Goal: Check status: Check status

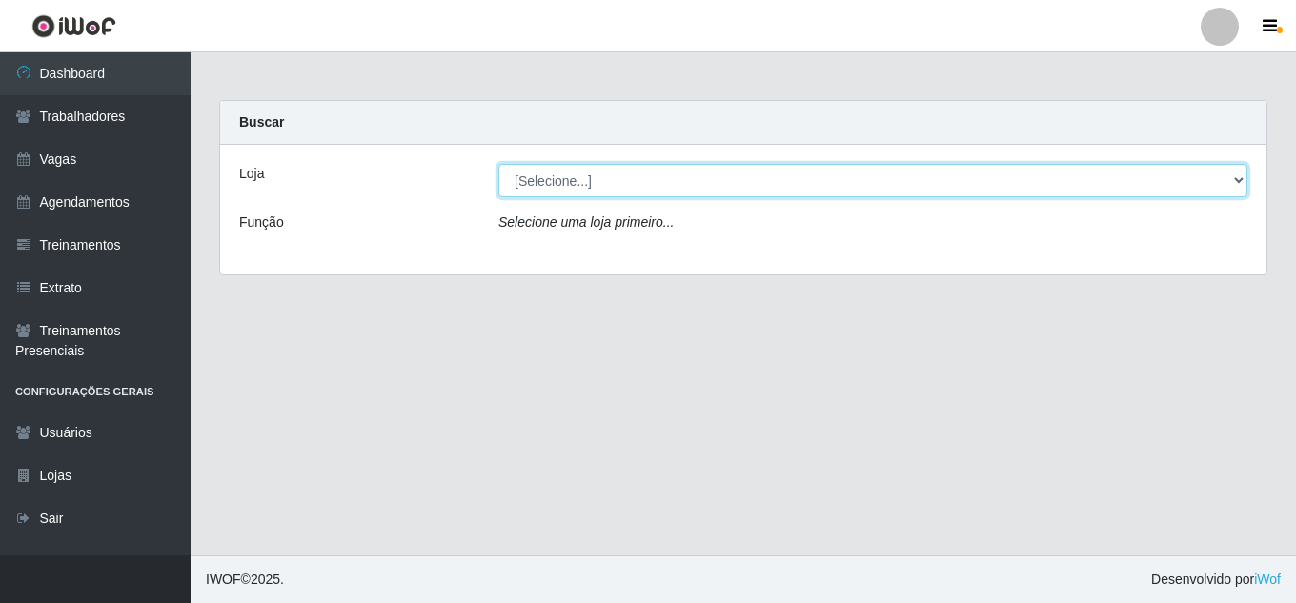
click at [884, 194] on select "[Selecione...] Jaguaribe Grill Restaurante" at bounding box center [872, 180] width 749 height 33
select select "311"
click at [498, 164] on select "[Selecione...] Jaguaribe Grill Restaurante" at bounding box center [872, 180] width 749 height 33
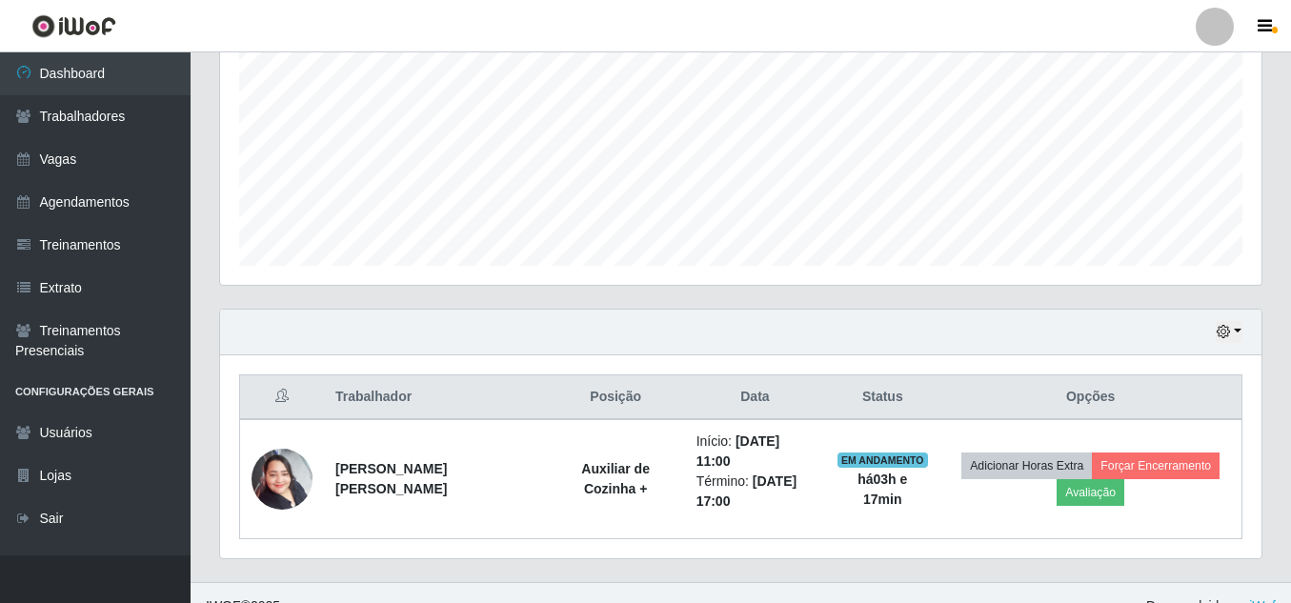
scroll to position [422, 0]
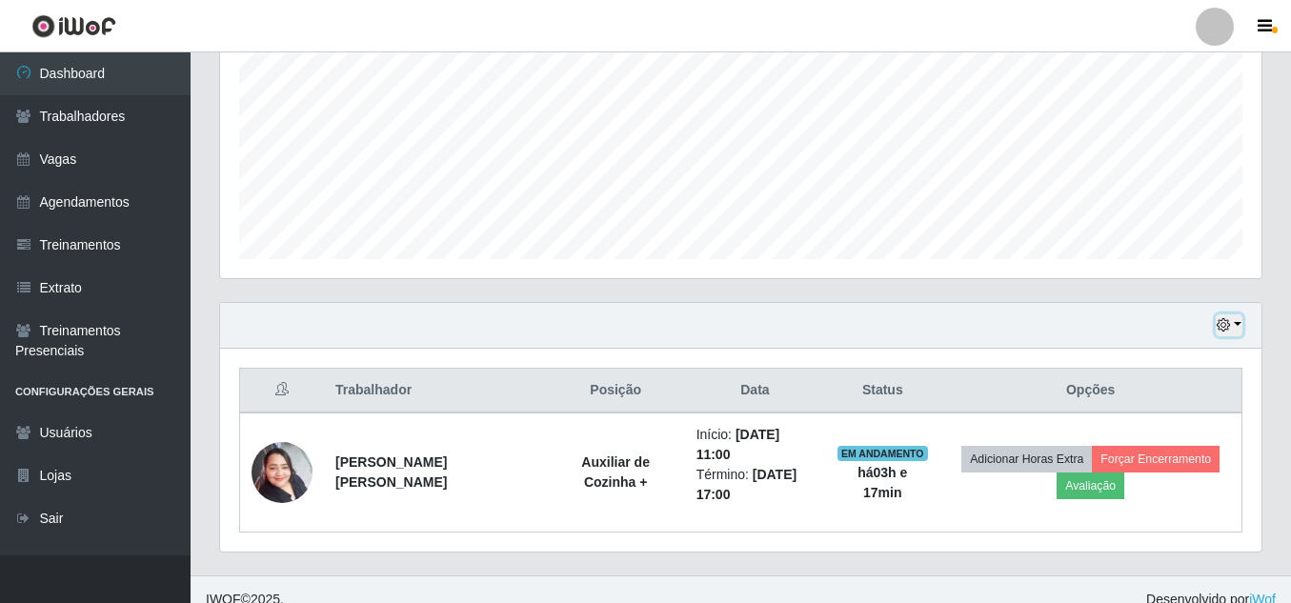
click at [1226, 324] on icon "button" at bounding box center [1223, 324] width 13 height 13
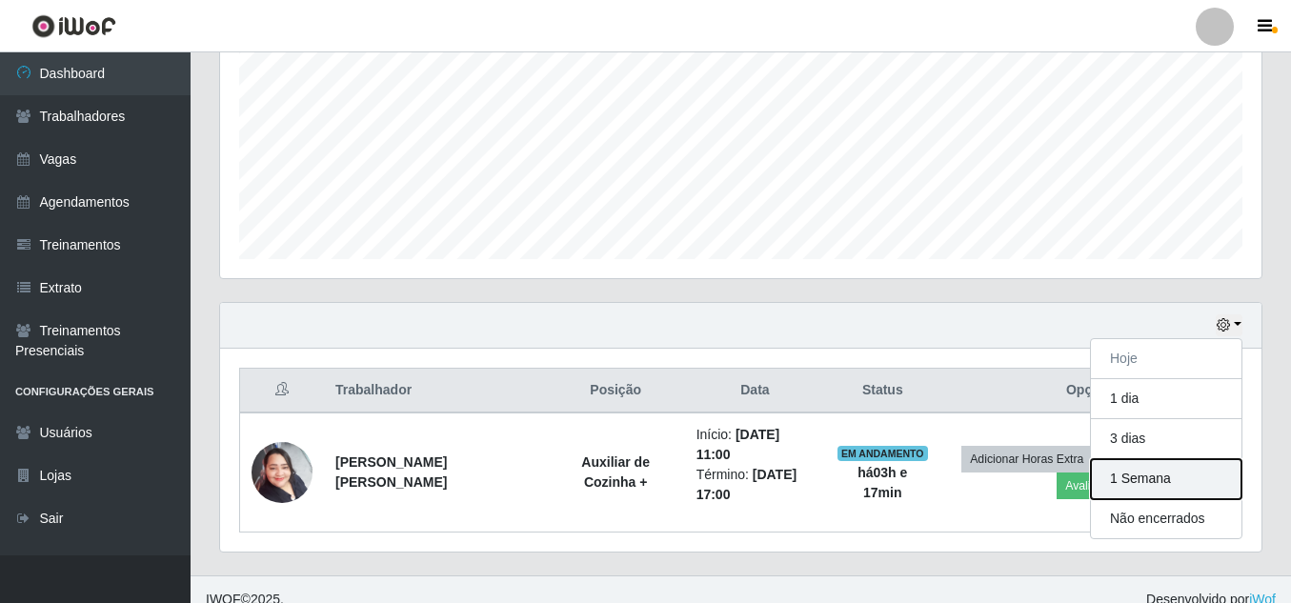
click at [1154, 483] on button "1 Semana" at bounding box center [1166, 479] width 151 height 40
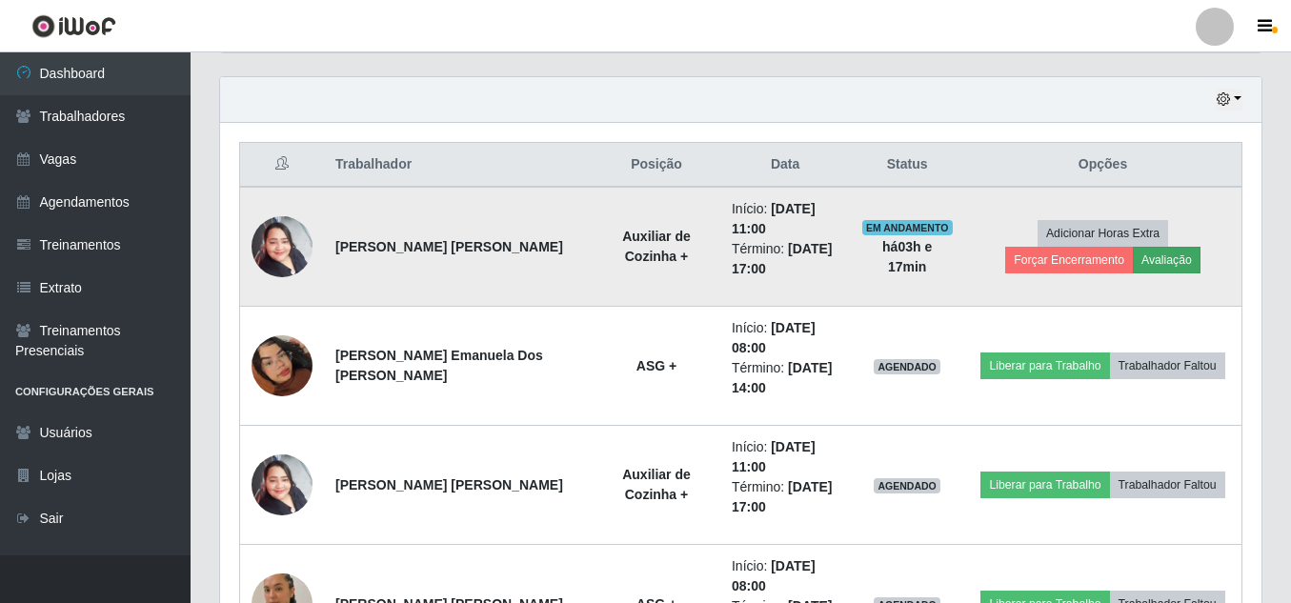
scroll to position [649, 0]
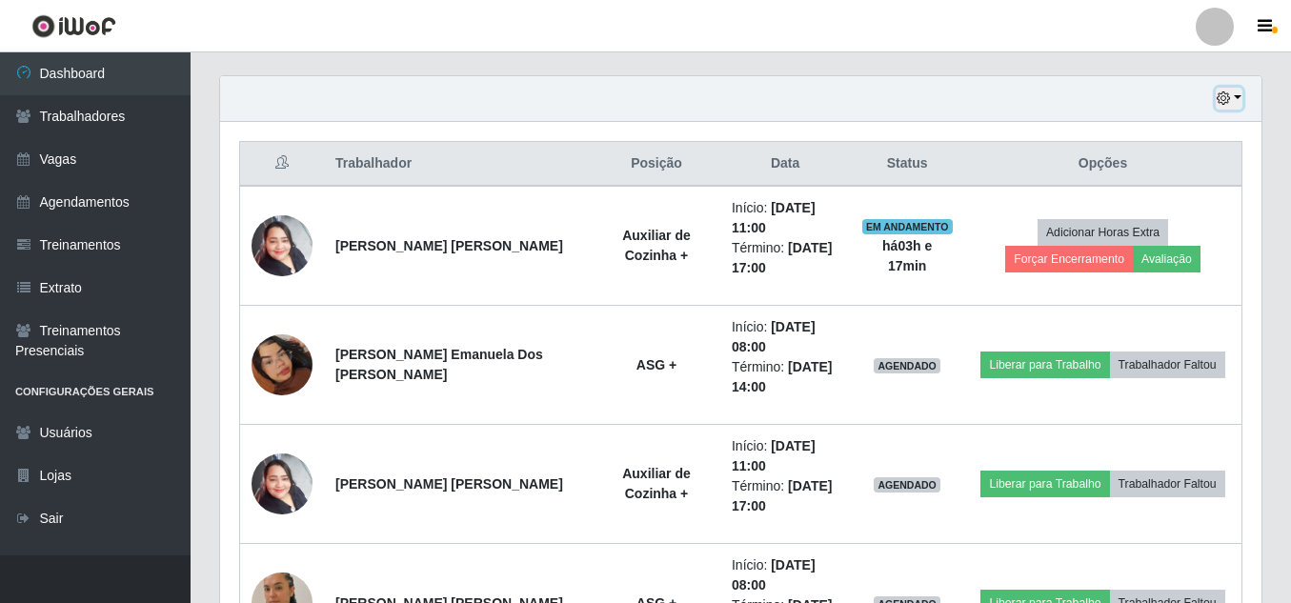
click at [1225, 101] on icon "button" at bounding box center [1223, 97] width 13 height 13
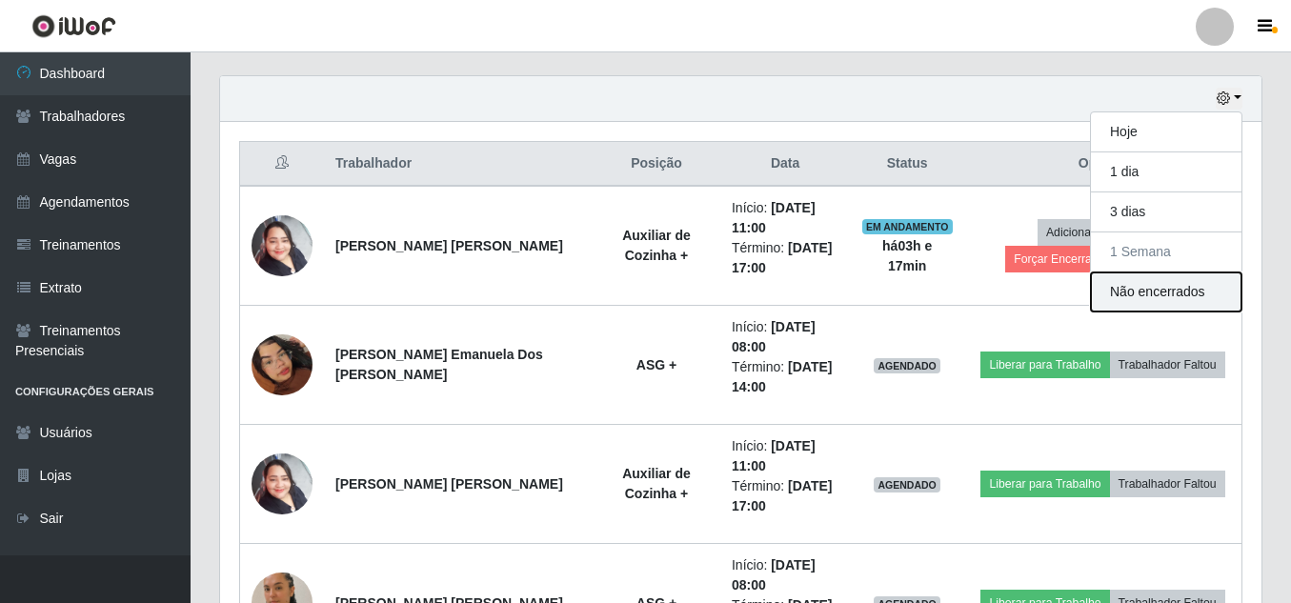
click at [1135, 299] on button "Não encerrados" at bounding box center [1166, 292] width 151 height 39
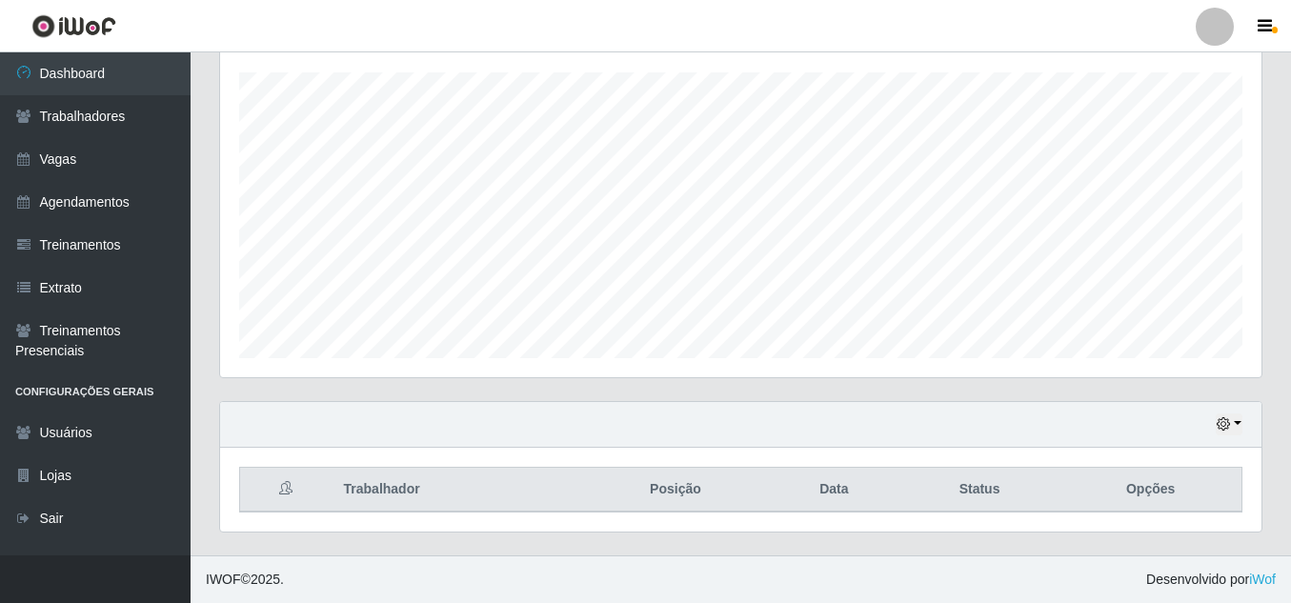
scroll to position [323, 0]
click at [1230, 430] on icon "button" at bounding box center [1223, 423] width 13 height 13
click at [1226, 414] on button "button" at bounding box center [1229, 425] width 27 height 22
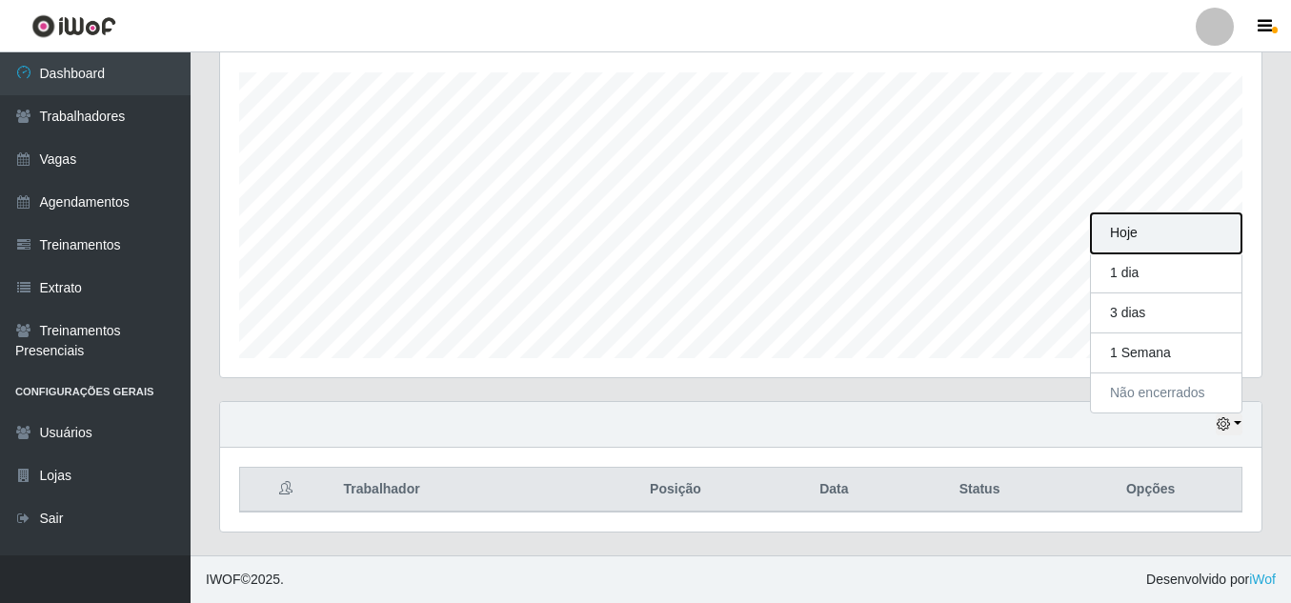
click at [1149, 248] on button "Hoje" at bounding box center [1166, 233] width 151 height 40
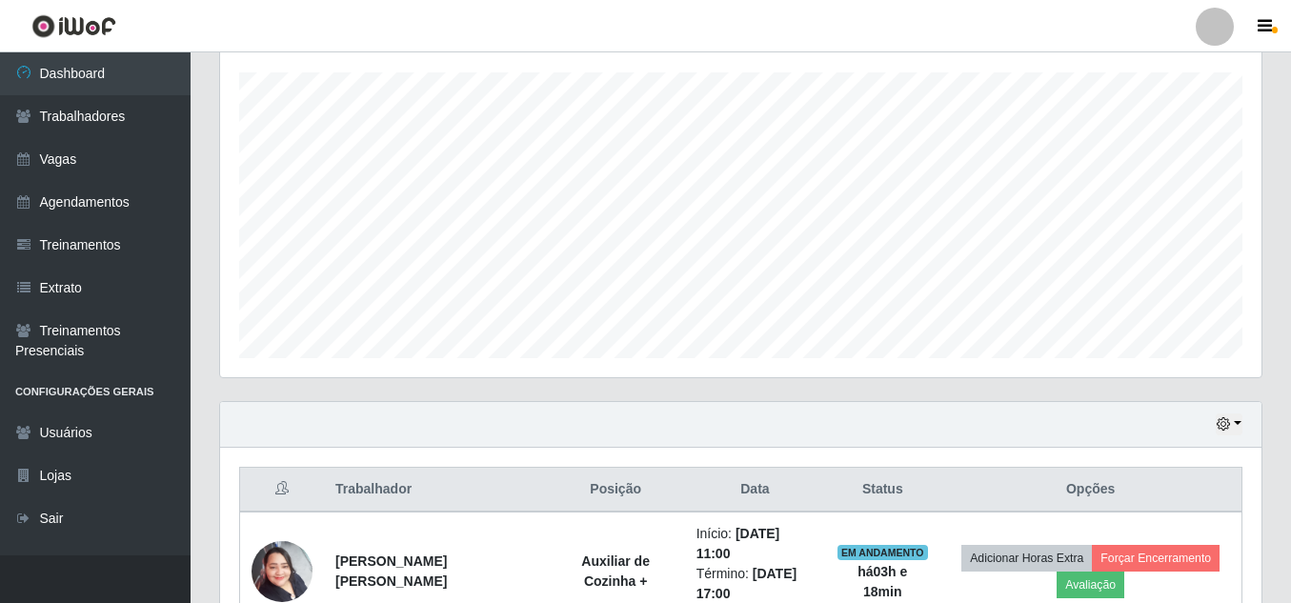
scroll to position [422, 0]
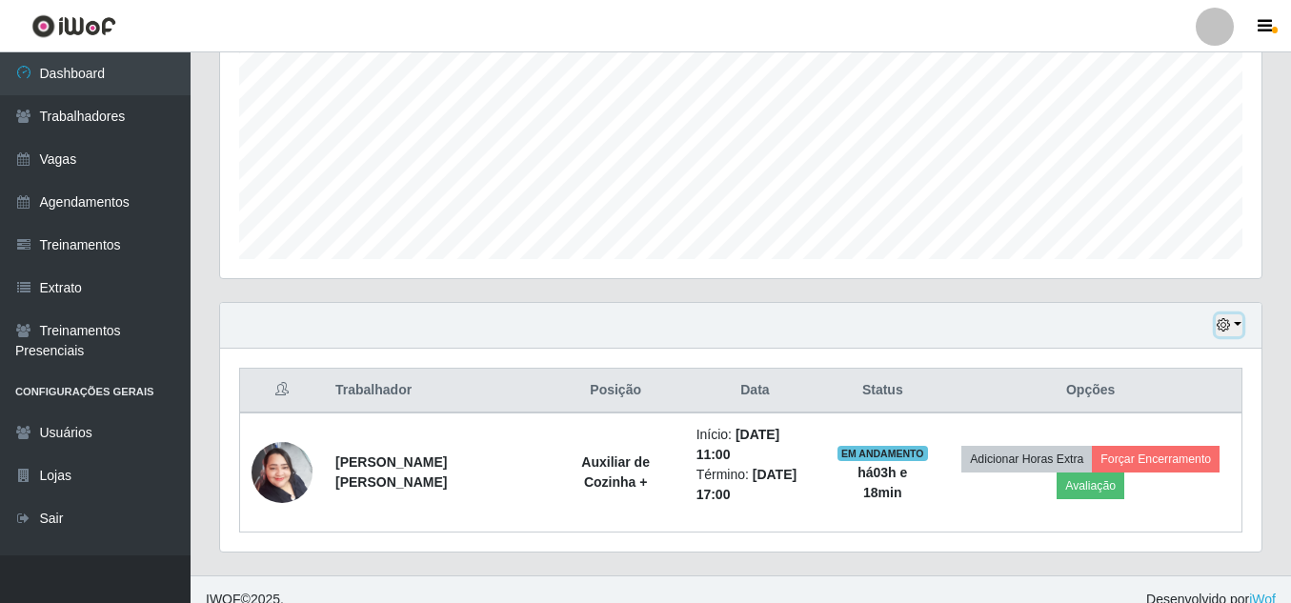
click at [1238, 321] on button "button" at bounding box center [1229, 325] width 27 height 22
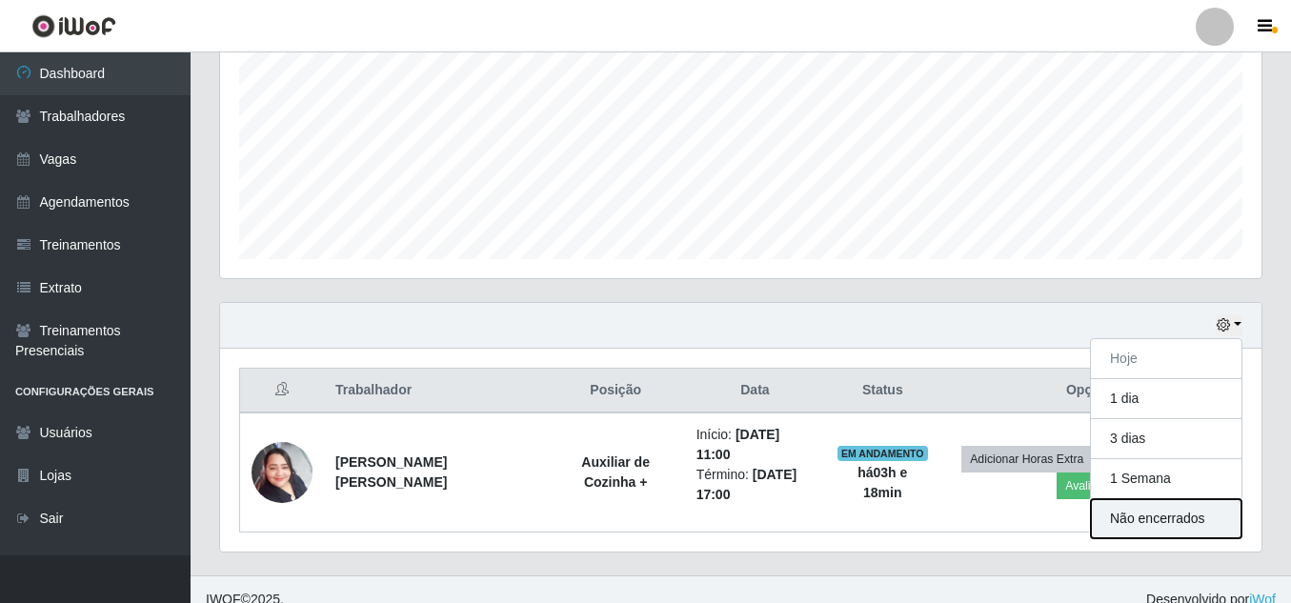
click at [1130, 525] on button "Não encerrados" at bounding box center [1166, 518] width 151 height 39
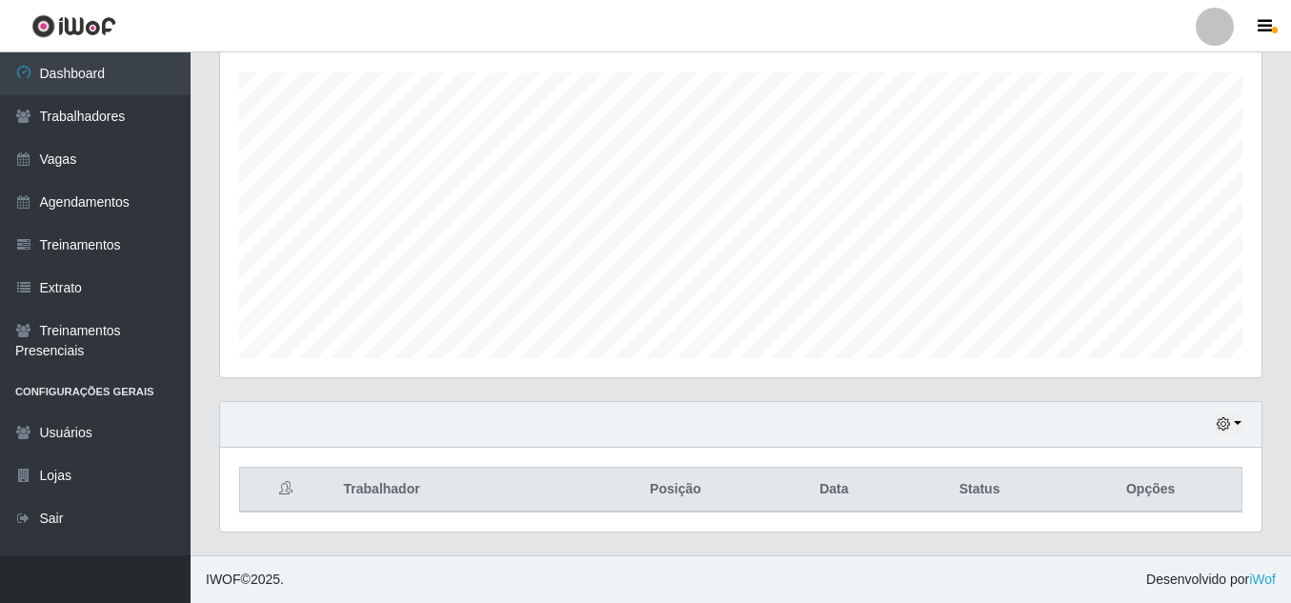
scroll to position [323, 0]
